Goal: Find specific page/section: Find specific page/section

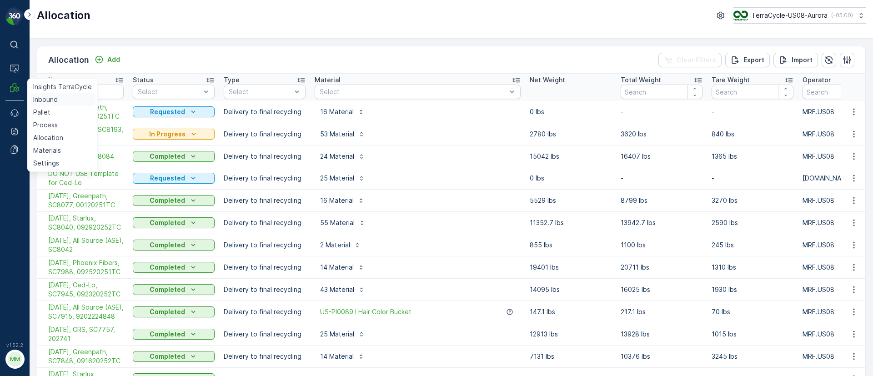
click at [38, 100] on p "Inbound" at bounding box center [45, 99] width 25 height 9
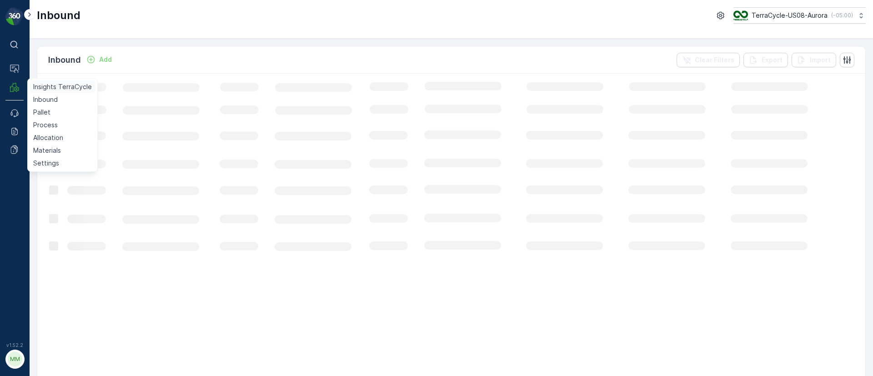
click at [53, 83] on p "Insights TerraCycle" at bounding box center [62, 86] width 59 height 9
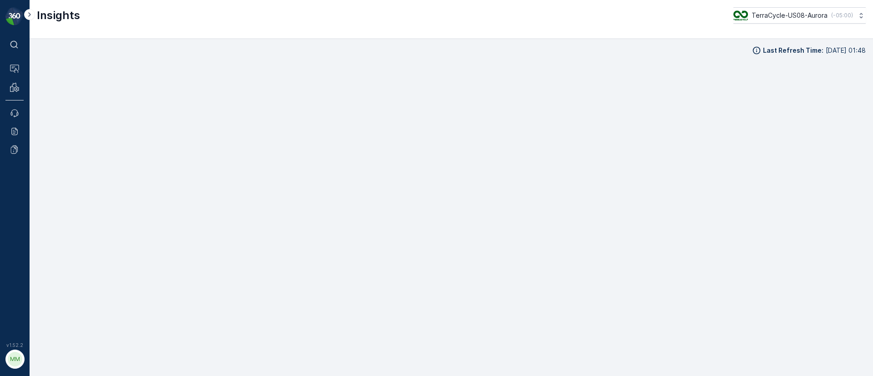
scroll to position [11, 0]
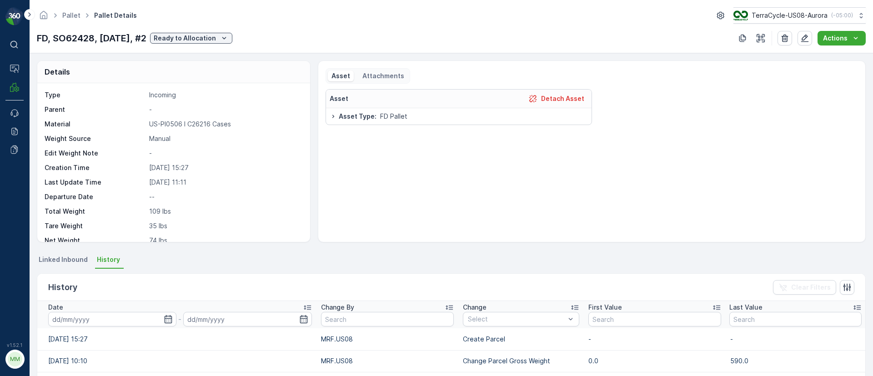
scroll to position [69, 0]
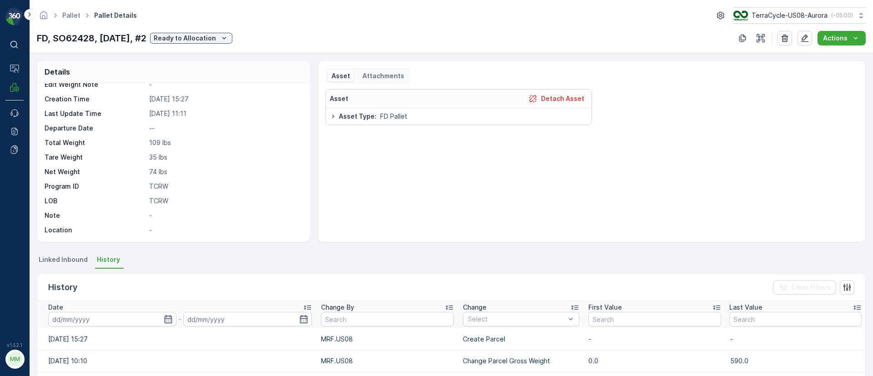
click at [75, 10] on ul "Pallet" at bounding box center [76, 15] width 32 height 13
click at [75, 16] on link "Pallet" at bounding box center [71, 15] width 18 height 8
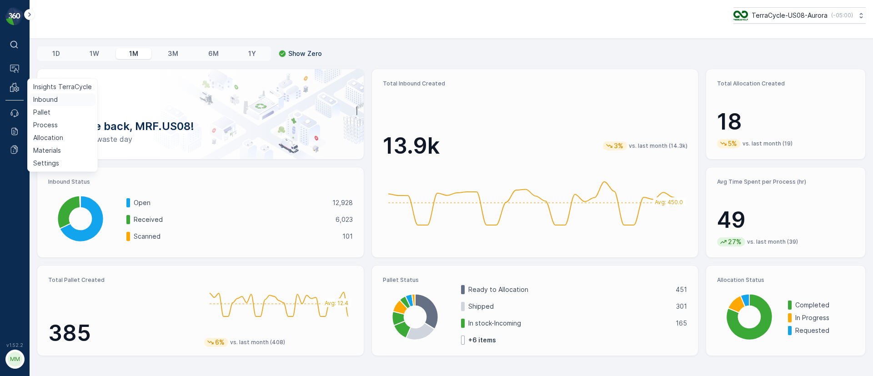
click at [52, 102] on p "Inbound" at bounding box center [45, 99] width 25 height 9
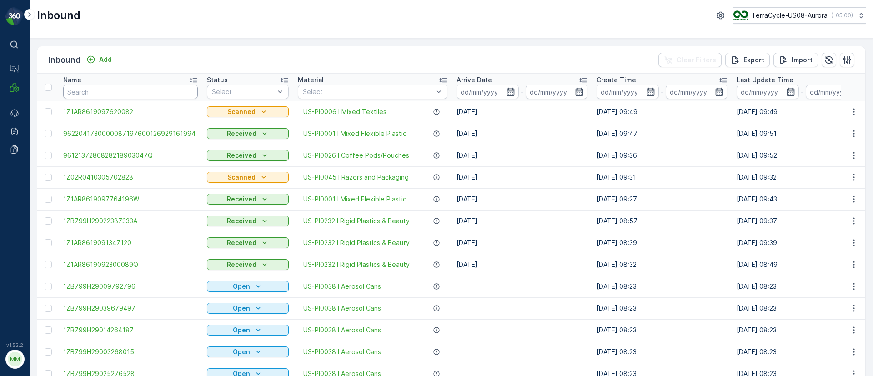
click at [86, 89] on input "text" at bounding box center [130, 92] width 135 height 15
click at [92, 95] on input "text" at bounding box center [130, 92] width 135 height 15
click at [90, 93] on input "text" at bounding box center [130, 92] width 135 height 15
click at [85, 88] on input "text" at bounding box center [130, 92] width 135 height 15
click at [118, 88] on input "text" at bounding box center [130, 92] width 135 height 15
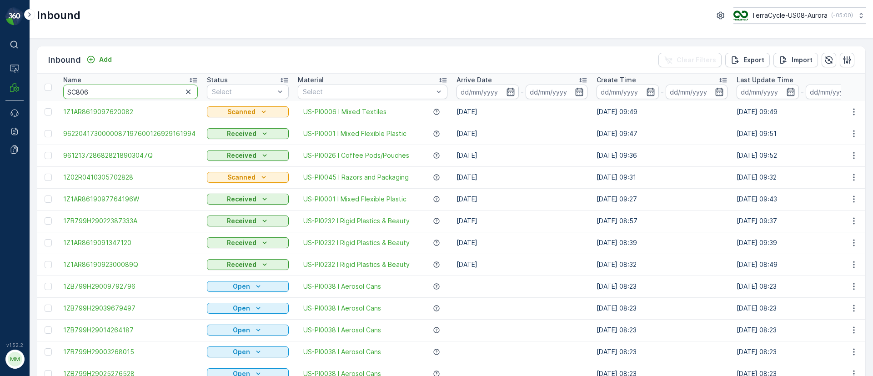
type input "SC8064"
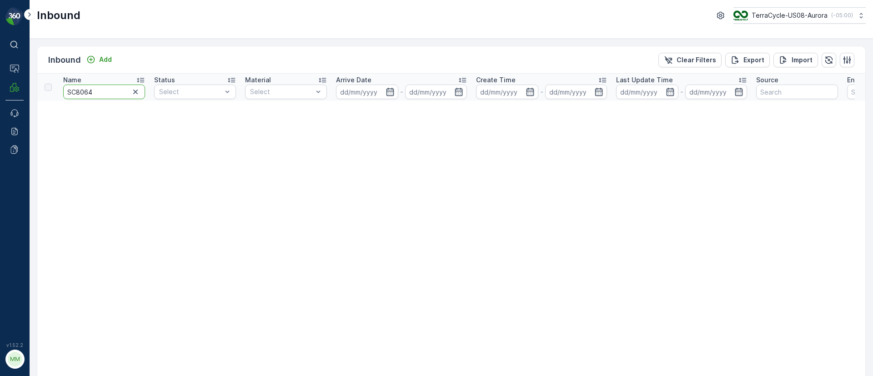
drag, startPoint x: 113, startPoint y: 94, endPoint x: 40, endPoint y: 96, distance: 72.3
click at [40, 96] on tr "Name SC8064 Status Select Material Select Arrive Date - Create Time - Last Upda…" at bounding box center [854, 87] width 1634 height 27
click at [54, 111] on link "Pallet" at bounding box center [63, 112] width 66 height 13
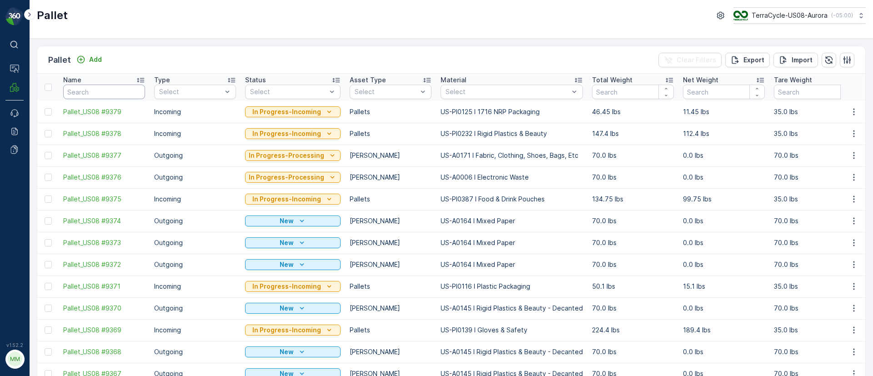
click at [98, 93] on input "text" at bounding box center [104, 92] width 82 height 15
paste input "SC8064"
type input "SC8064"
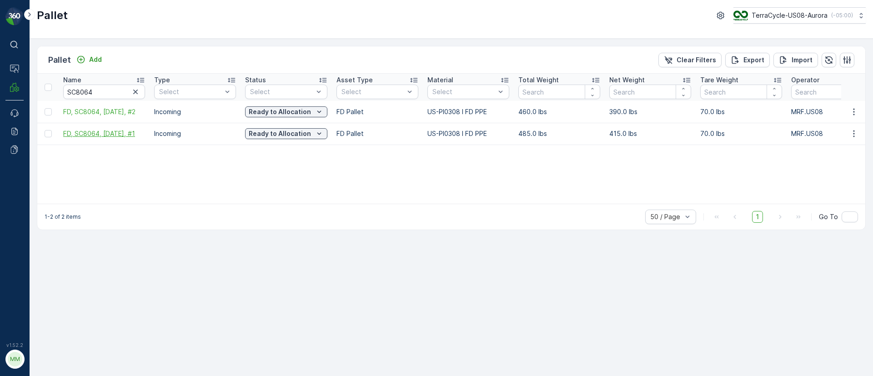
drag, startPoint x: 58, startPoint y: 134, endPoint x: 140, endPoint y: 134, distance: 82.7
click at [140, 134] on tr "FD, SC8064, 10/07/25, #1 Incoming Ready to Allocation FD Pallet US-PI0308 I FD …" at bounding box center [836, 134] width 1599 height 22
copy span "FD, SC8064, 10/07/25, #1"
click at [119, 160] on div "Name SC8064 Type Select Status Select Asset Type Select Material Select Total W…" at bounding box center [451, 139] width 828 height 130
